Goal: Task Accomplishment & Management: Use online tool/utility

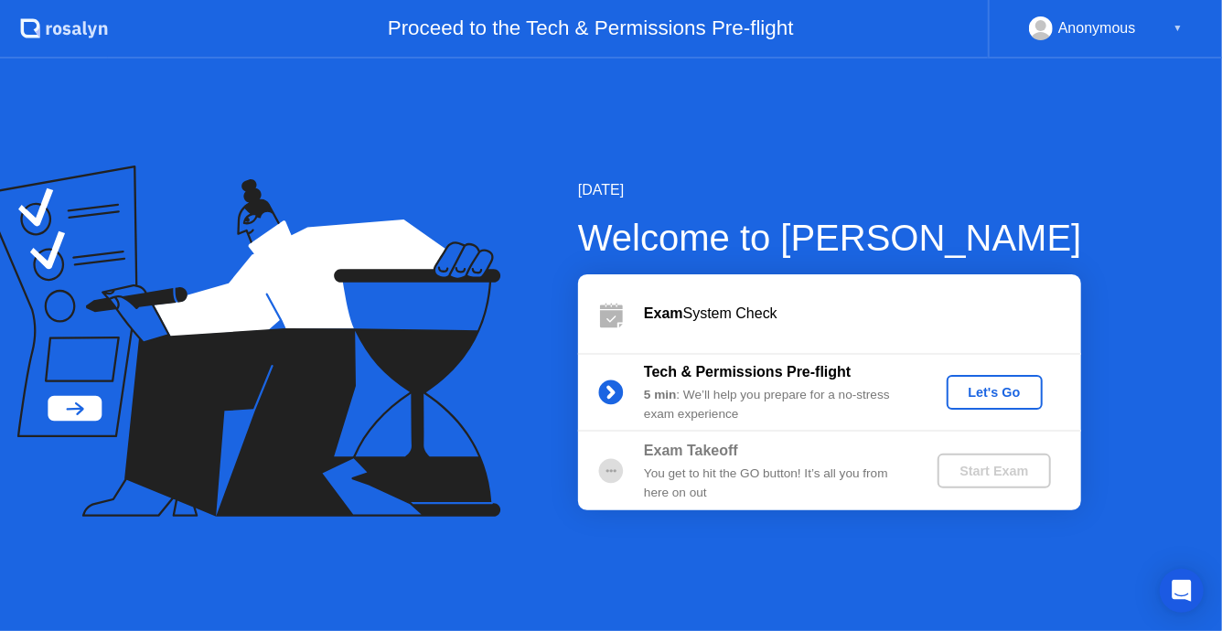
click at [995, 393] on div "Let's Go" at bounding box center [994, 392] width 81 height 15
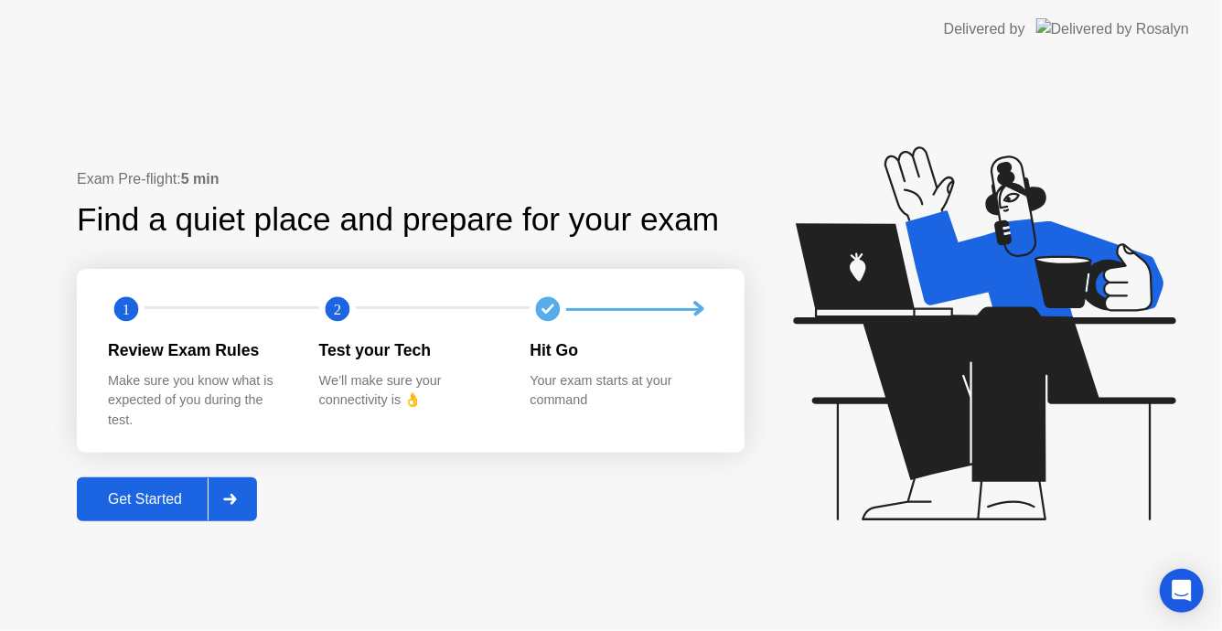
click at [153, 507] on div "Get Started" at bounding box center [144, 499] width 125 height 16
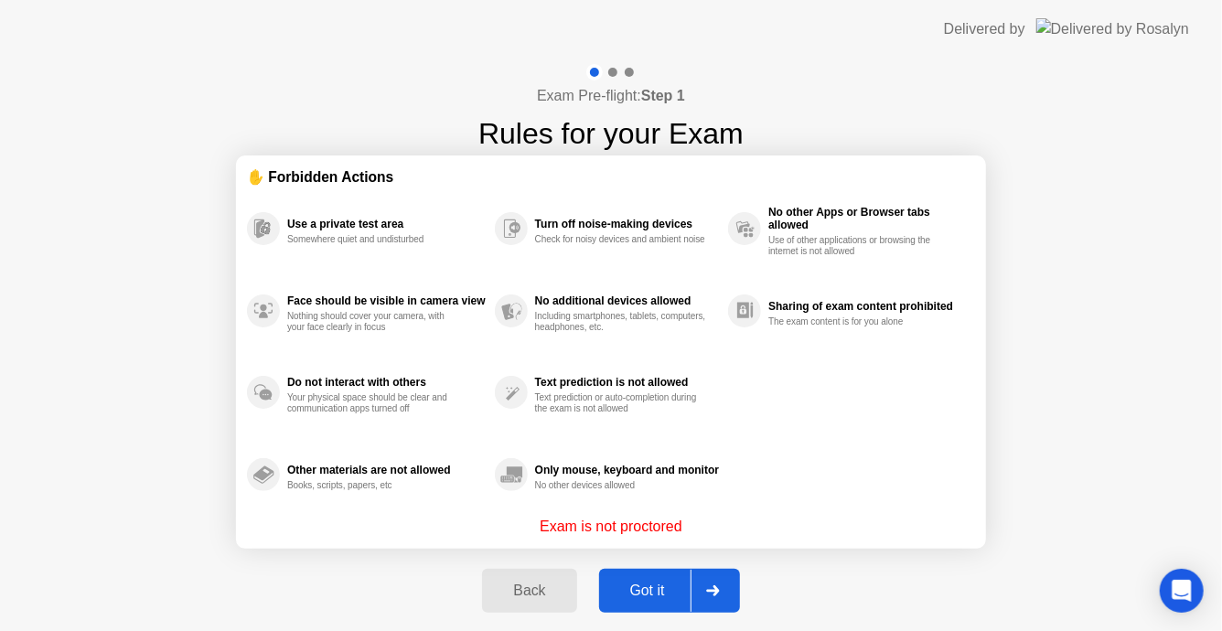
click at [645, 591] on div "Got it" at bounding box center [648, 591] width 86 height 16
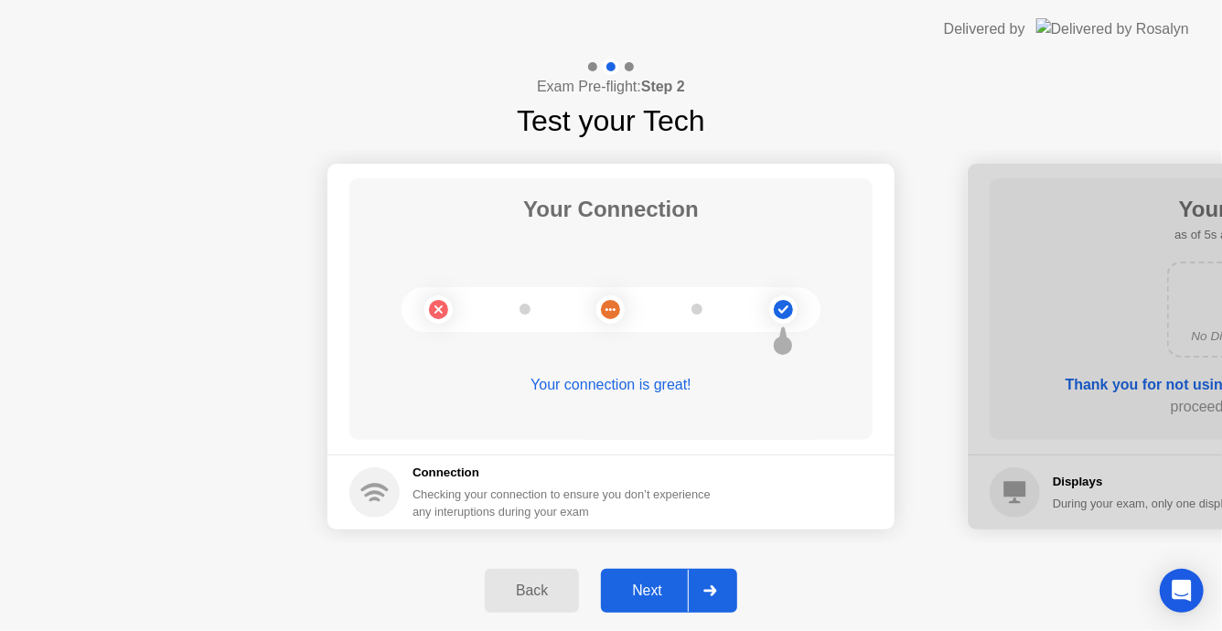
click at [643, 586] on div "Next" at bounding box center [647, 591] width 81 height 16
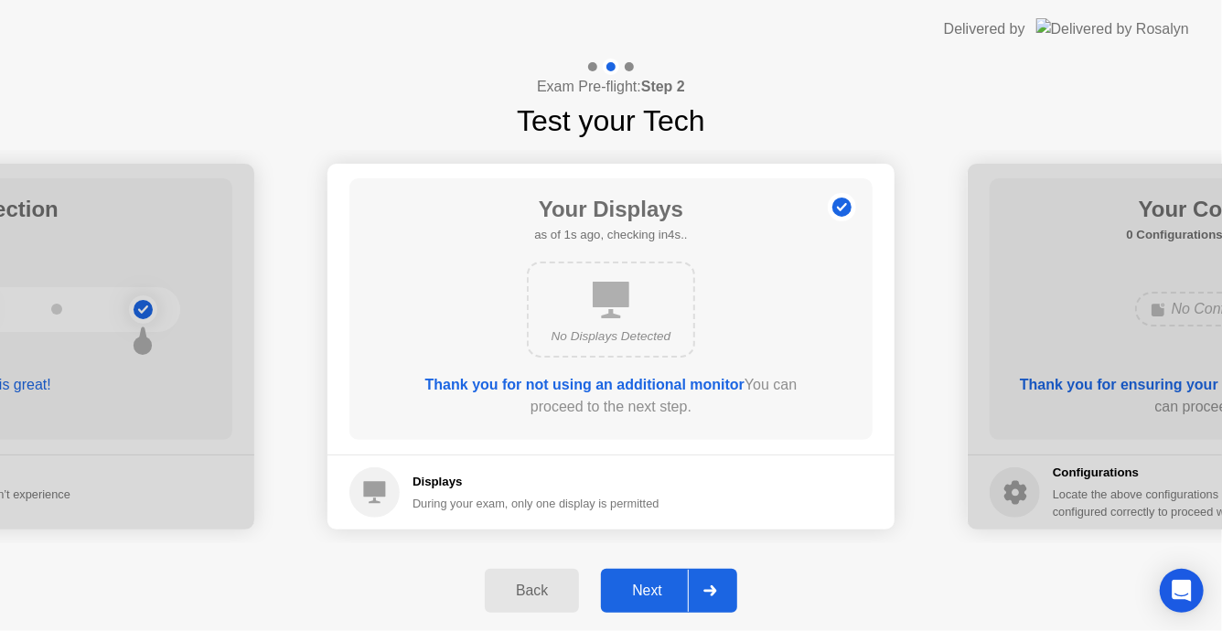
click at [545, 597] on div "Back" at bounding box center [531, 591] width 83 height 16
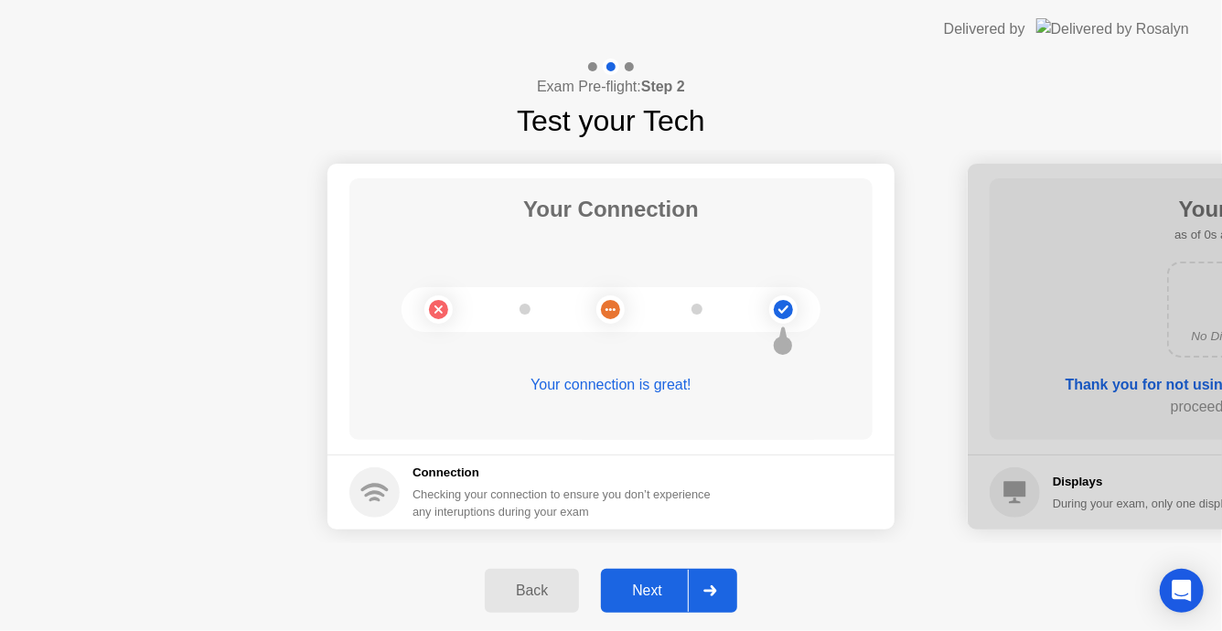
click at [441, 480] on h5 "Connection" at bounding box center [567, 473] width 309 height 18
click at [641, 593] on div "Next" at bounding box center [647, 591] width 81 height 16
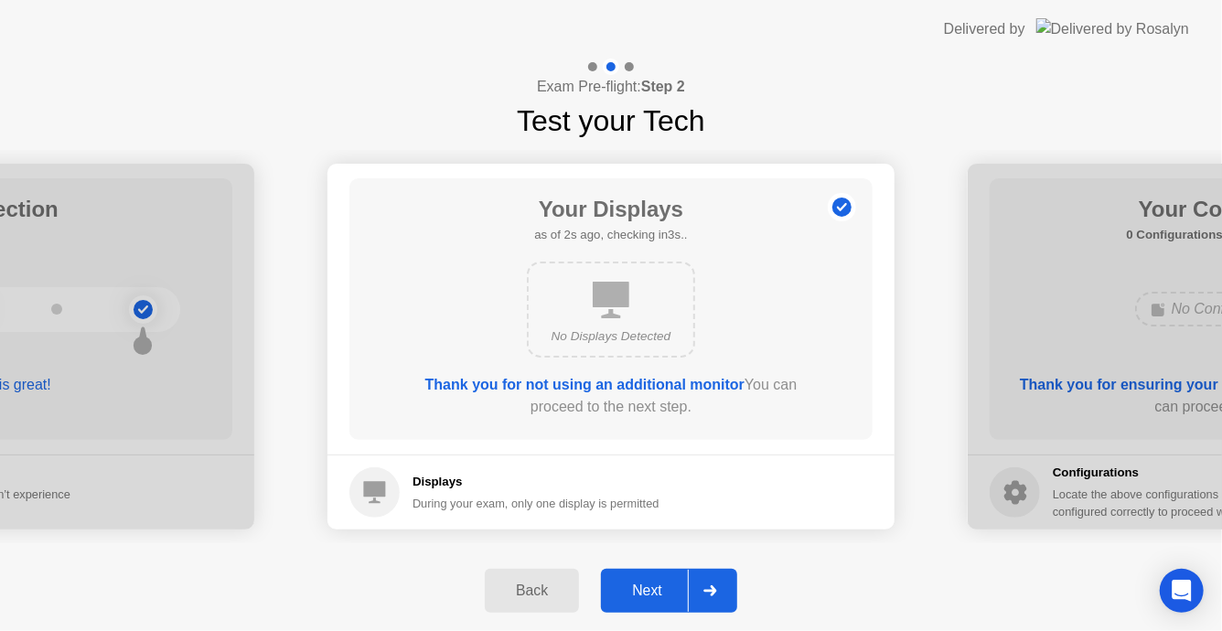
click at [644, 591] on div "Next" at bounding box center [647, 591] width 81 height 16
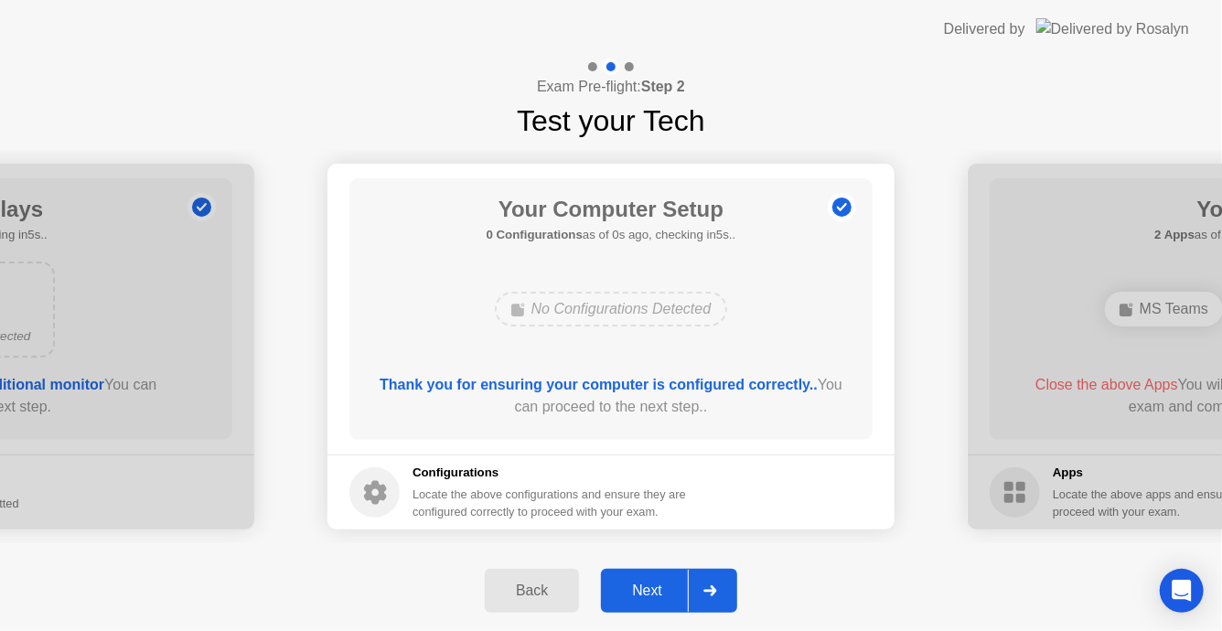
click at [640, 597] on div "Next" at bounding box center [647, 591] width 81 height 16
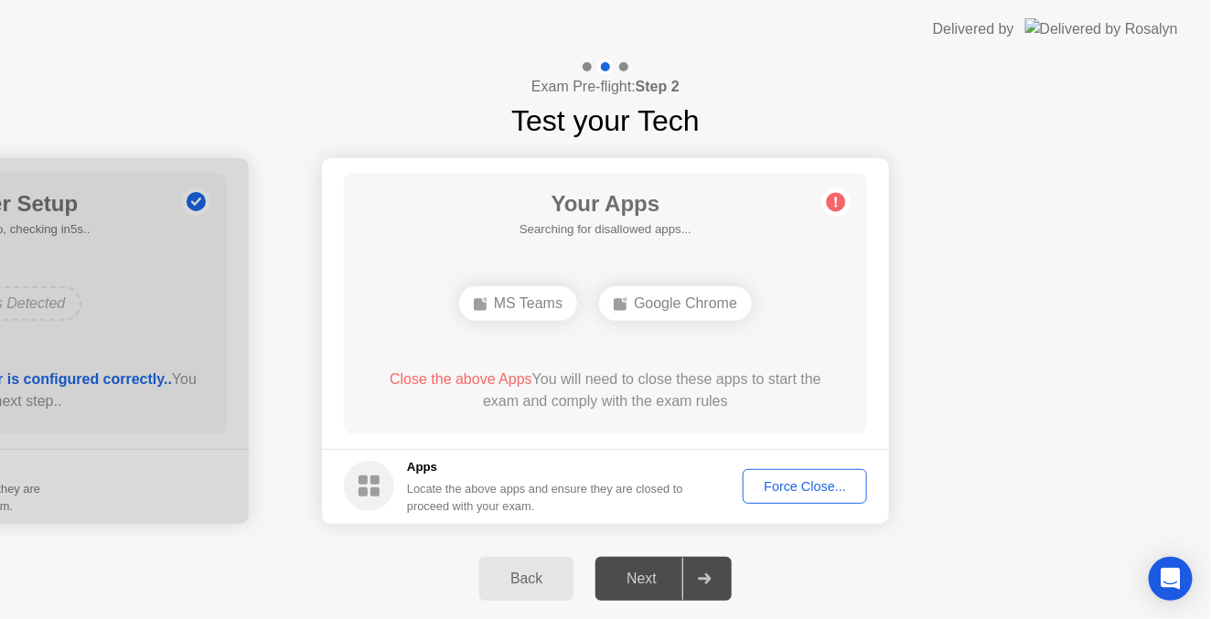
drag, startPoint x: 823, startPoint y: 56, endPoint x: 818, endPoint y: -67, distance: 122.7
click at [818, 0] on html "Delivered by Exam Pre-flight: Step 2 Test your Tech Your Connection Your connec…" at bounding box center [605, 309] width 1211 height 619
drag, startPoint x: 740, startPoint y: 2, endPoint x: 753, endPoint y: -109, distance: 111.4
click at [753, 0] on html "Delivered by Exam Pre-flight: Step 2 Test your Tech Your Connection Your connec…" at bounding box center [605, 309] width 1211 height 619
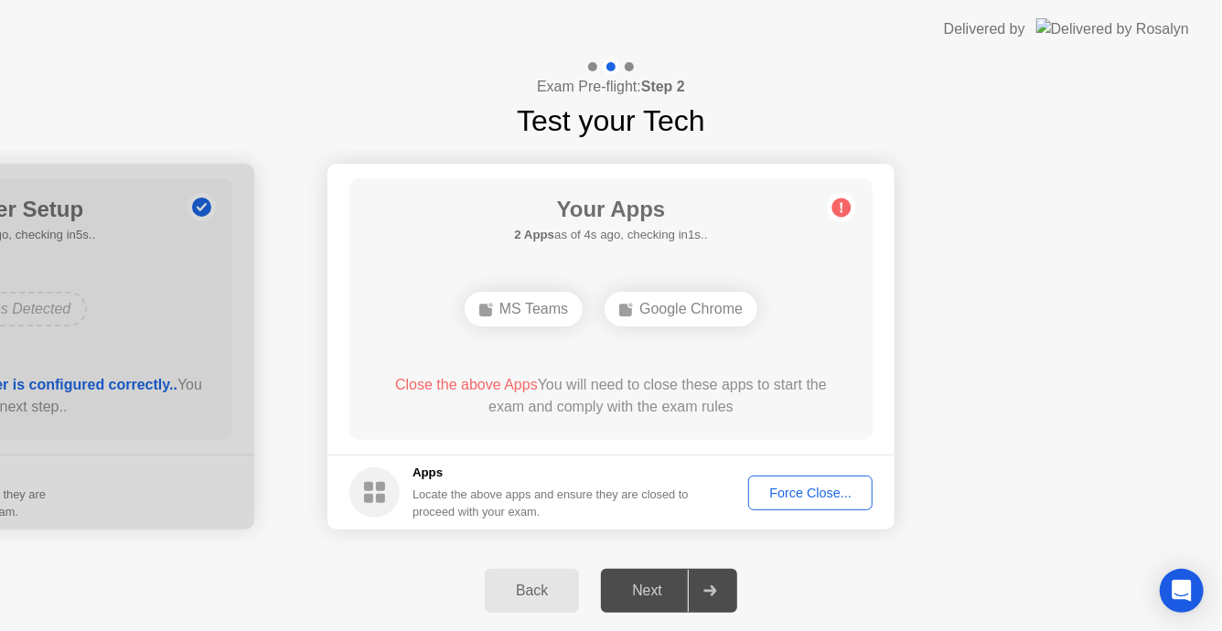
click at [804, 493] on div "Force Close..." at bounding box center [811, 493] width 112 height 15
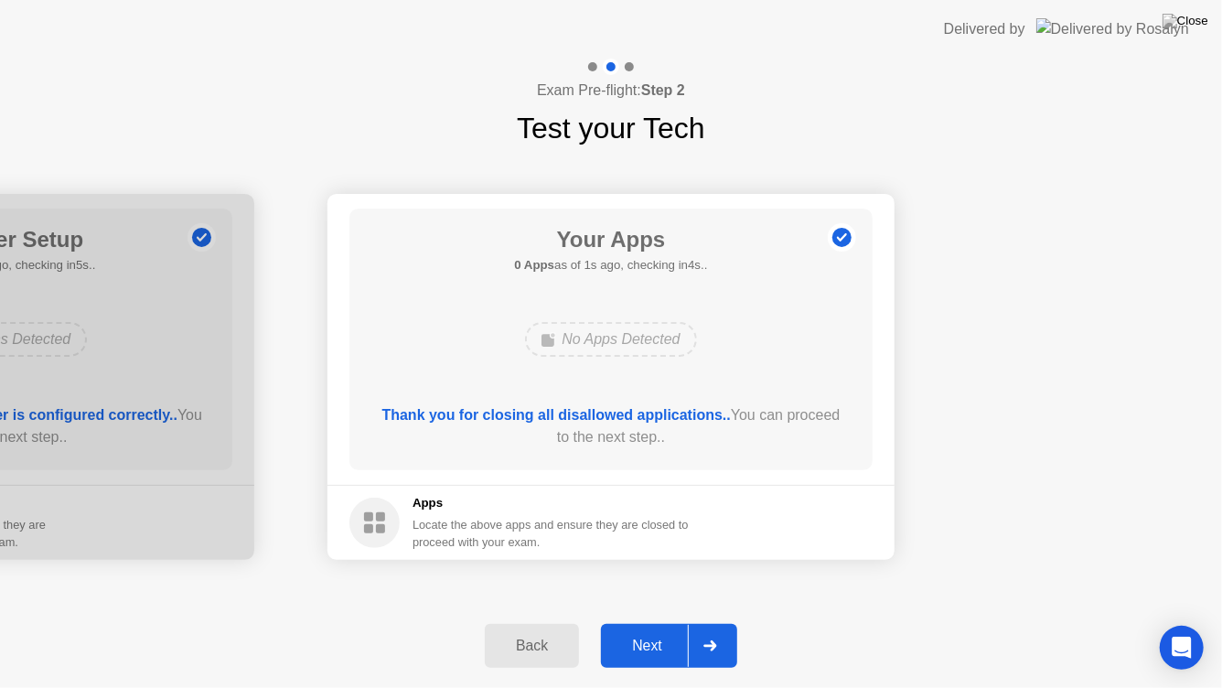
click at [650, 630] on div "Next" at bounding box center [647, 646] width 81 height 16
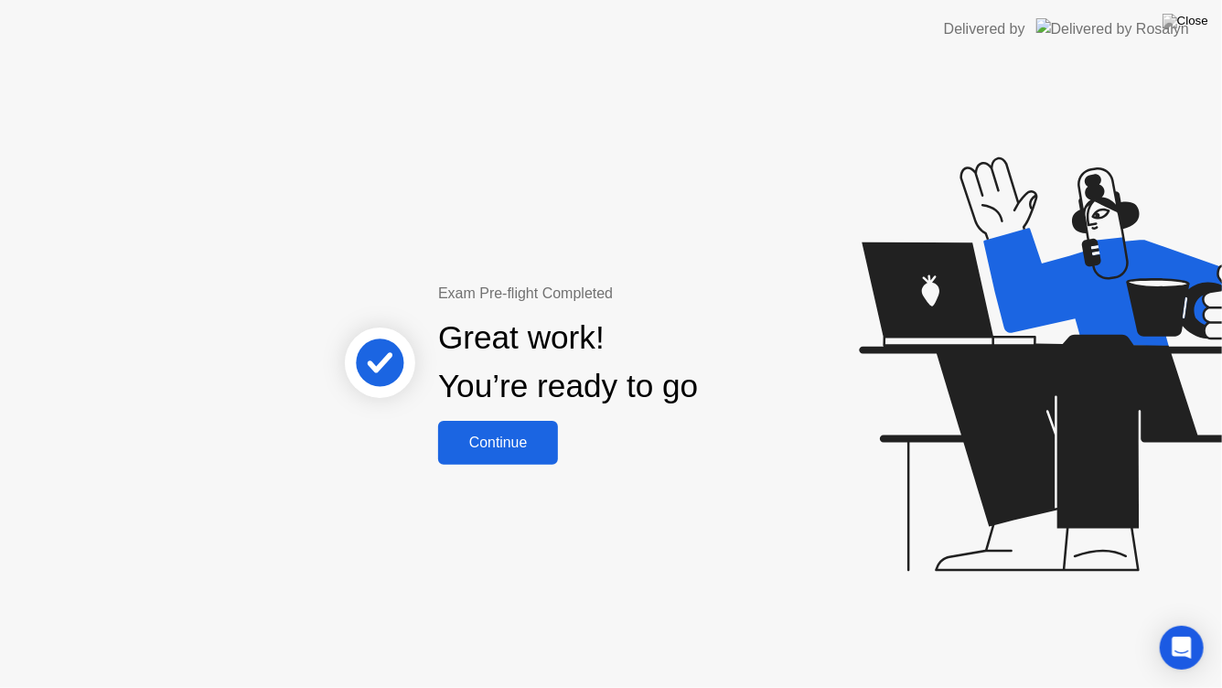
click at [495, 443] on div "Continue" at bounding box center [498, 443] width 109 height 16
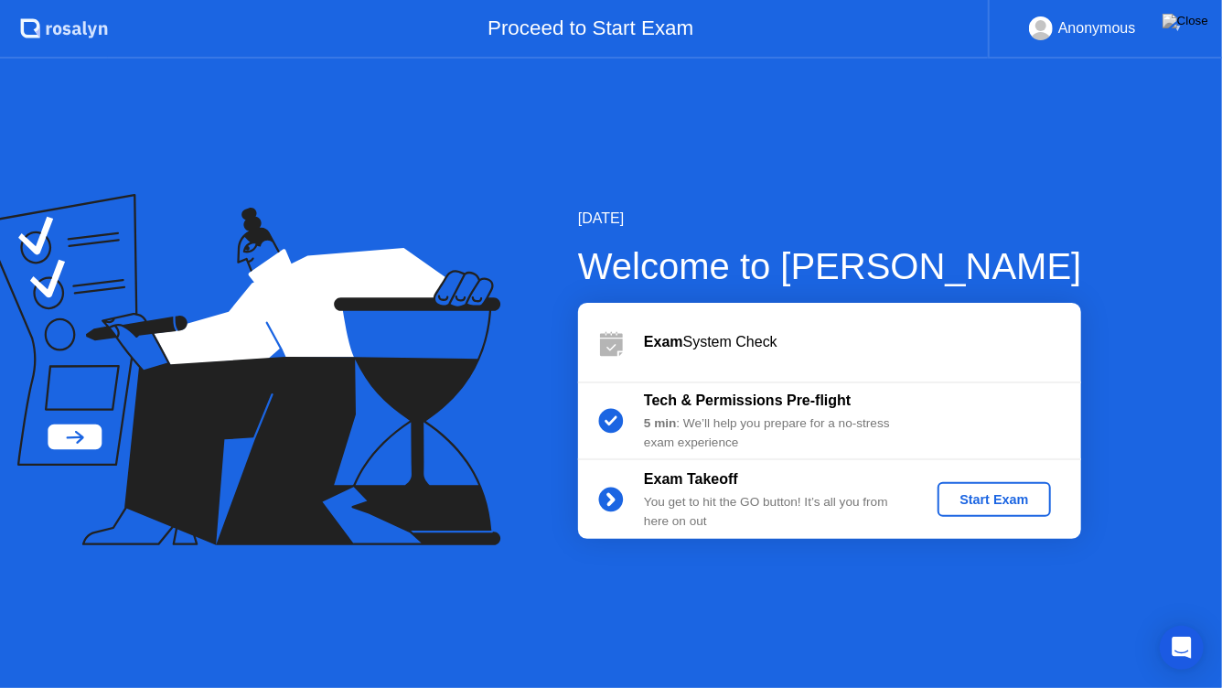
click at [995, 499] on div "Start Exam" at bounding box center [994, 499] width 98 height 15
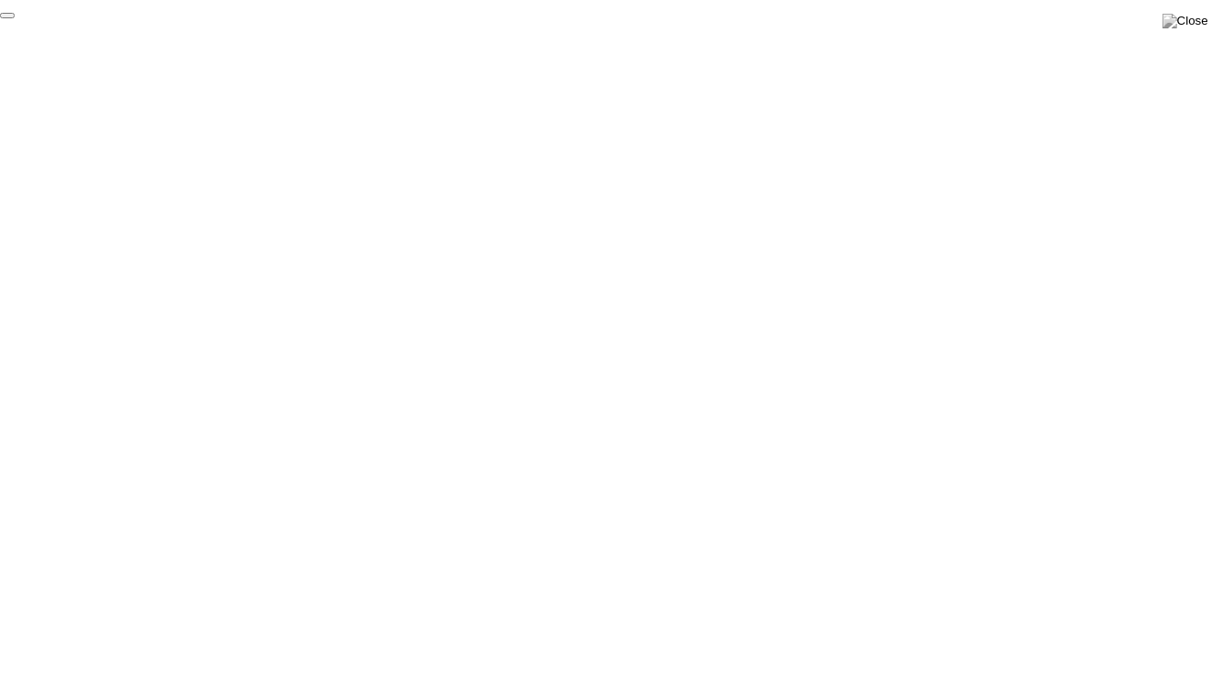
click div "End Proctoring Session"
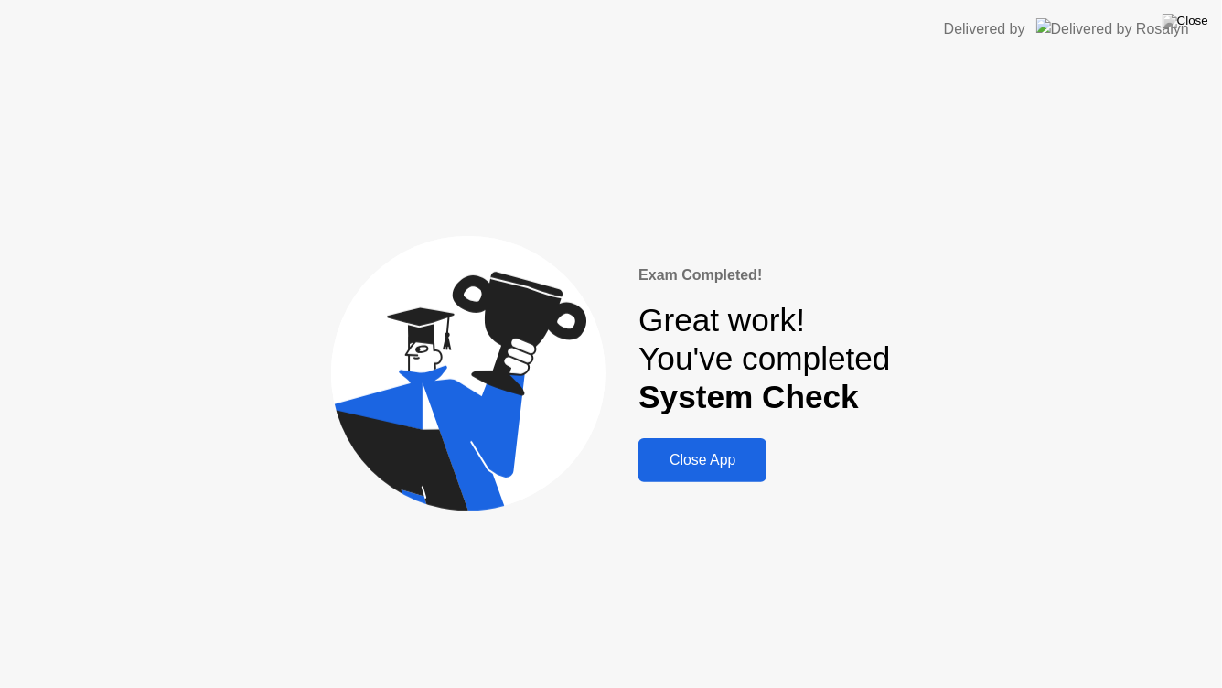
click at [743, 463] on div "Close App" at bounding box center [702, 460] width 117 height 16
